Goal: Contribute content: Share content

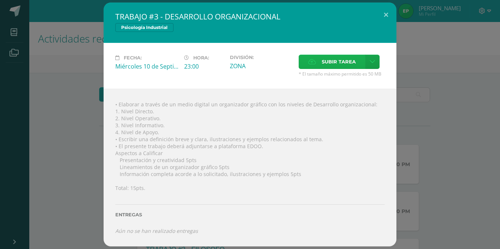
scroll to position [152, 0]
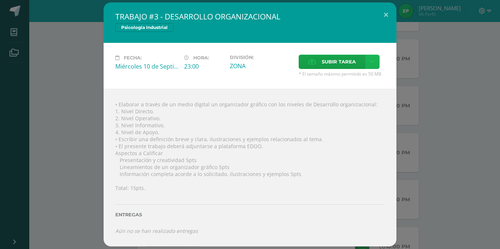
click at [368, 62] on link at bounding box center [372, 62] width 14 height 14
click at [354, 77] on span "Subir enlace" at bounding box center [341, 77] width 31 height 7
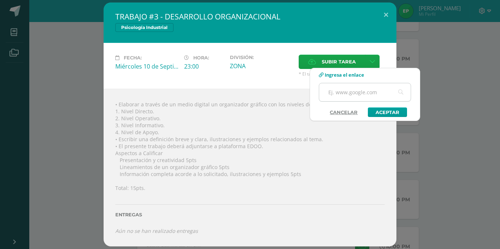
click at [361, 96] on input "text" at bounding box center [365, 92] width 92 height 18
paste input "[URL][DOMAIN_NAME]"
type input "[URL][DOMAIN_NAME]"
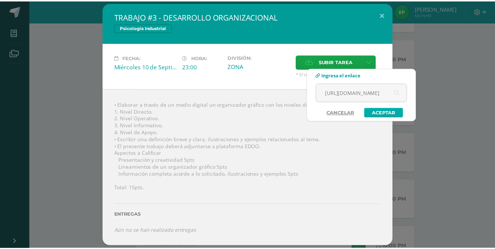
scroll to position [0, 0]
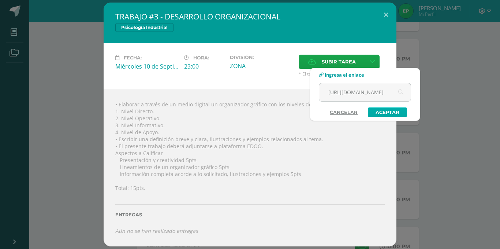
click at [383, 111] on link "Aceptar" at bounding box center [387, 112] width 39 height 10
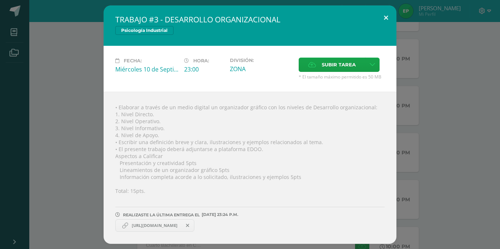
click at [383, 17] on button at bounding box center [386, 17] width 21 height 25
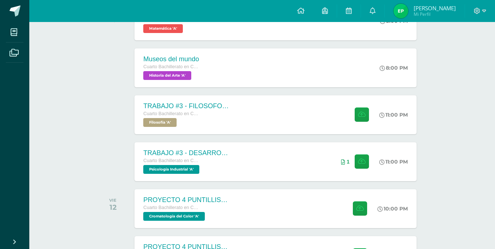
scroll to position [154, 0]
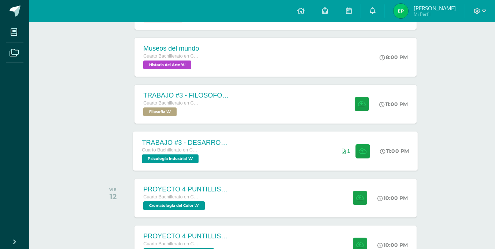
click at [283, 145] on div "TRABAJO #3 - DESARROLLO ORGANIZACIONAL Cuarto Bachillerato en CCLL con Orientac…" at bounding box center [275, 150] width 284 height 39
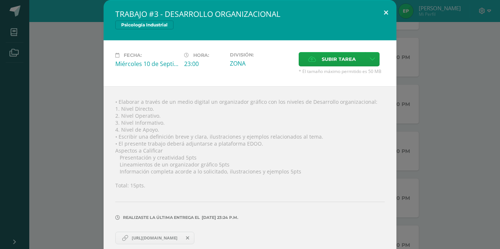
click at [382, 10] on button at bounding box center [386, 12] width 21 height 25
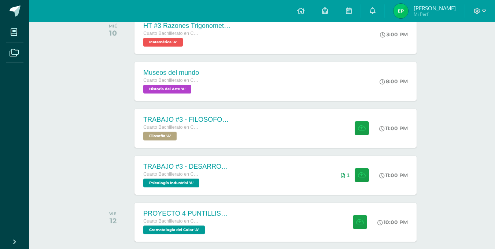
scroll to position [110, 0]
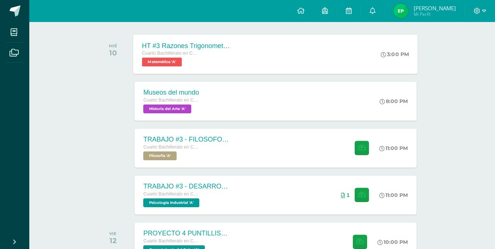
click at [271, 57] on div "HT #3 Razones Trigonometricas Cuarto Bachillerato en CCLL con Orientación en Di…" at bounding box center [275, 53] width 284 height 39
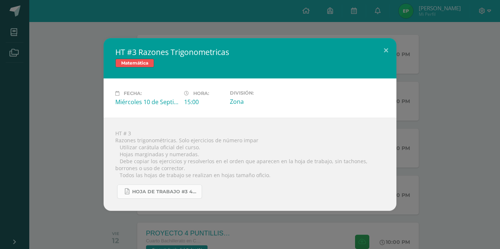
click at [166, 189] on span "Hoja de trabajo #3 4U.pdf" at bounding box center [165, 192] width 66 height 6
click at [437, 61] on div "HT #3 Razones Trigonometricas Matemática Fecha: [DATE] Hora: 15:00 División:" at bounding box center [250, 124] width 494 height 172
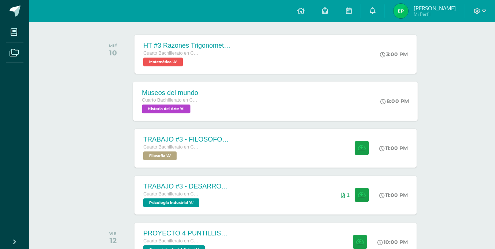
click at [318, 104] on div "Museos del mundo Cuarto Bachillerato en CCLL con Orientación en Diseño Gráfico …" at bounding box center [275, 100] width 284 height 39
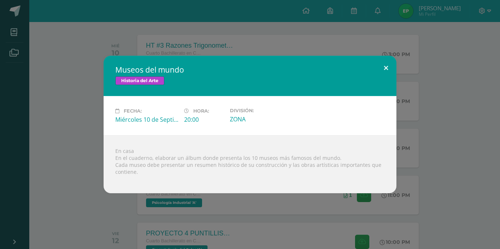
click at [384, 65] on button at bounding box center [386, 68] width 21 height 25
